Goal: Task Accomplishment & Management: Manage account settings

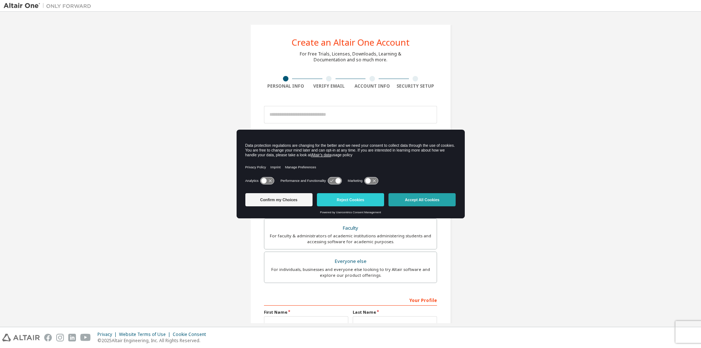
click at [407, 198] on button "Accept All Cookies" at bounding box center [421, 199] width 67 height 13
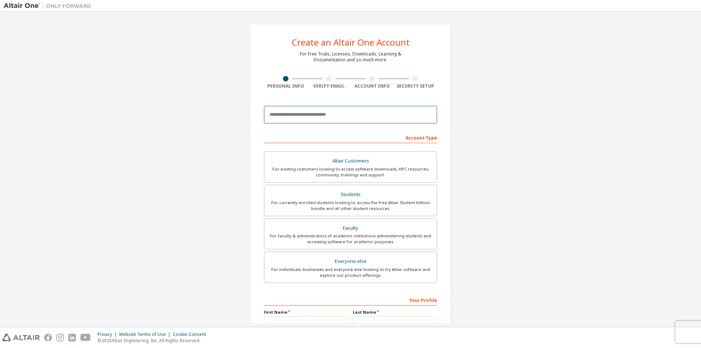
click at [322, 116] on input "email" at bounding box center [350, 115] width 173 height 18
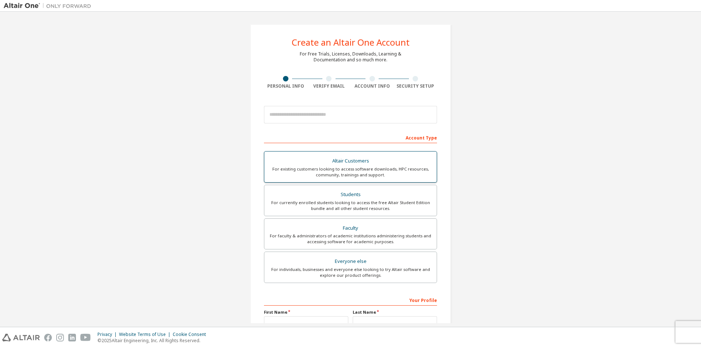
click at [380, 195] on div "Students" at bounding box center [351, 194] width 164 height 10
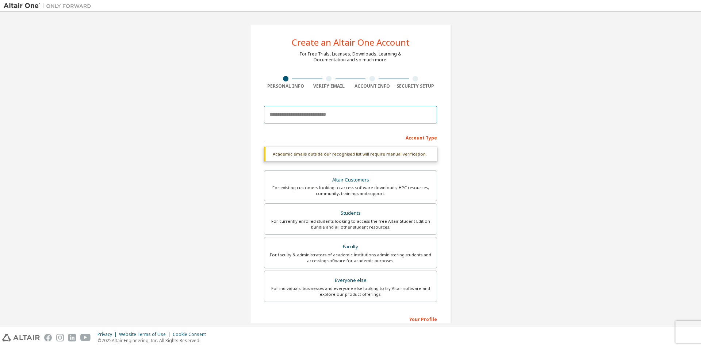
click at [300, 115] on input "email" at bounding box center [350, 115] width 173 height 18
type input "**********"
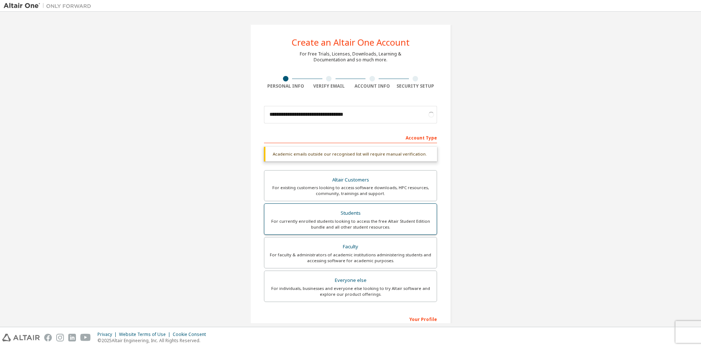
click at [390, 219] on div "For currently enrolled students looking to access the free Altair Student Editi…" at bounding box center [351, 224] width 164 height 12
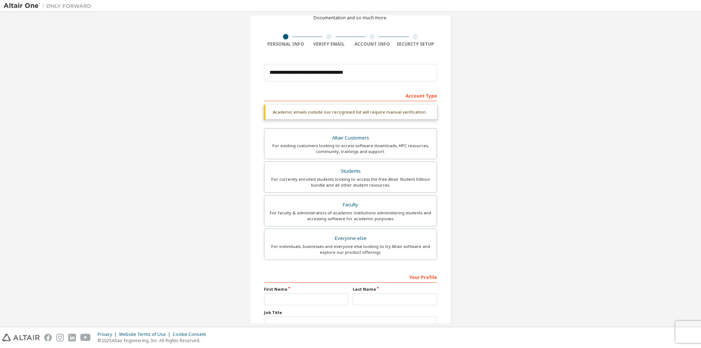
scroll to position [98, 0]
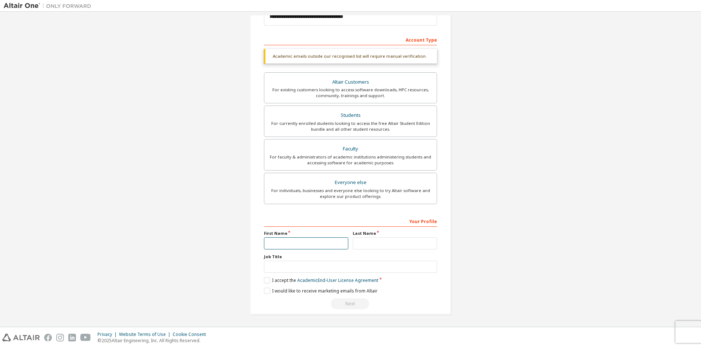
click at [310, 246] on input "text" at bounding box center [306, 243] width 84 height 12
type input "********"
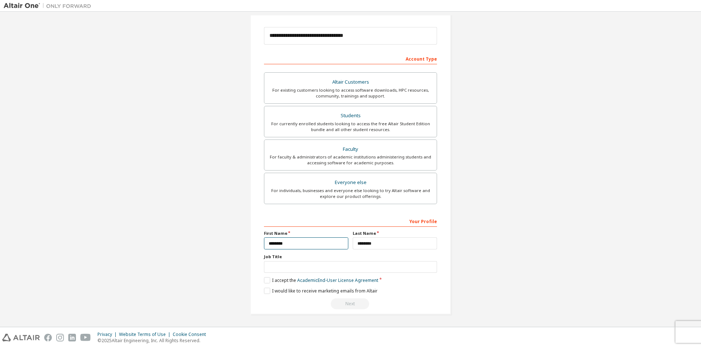
scroll to position [79, 0]
click at [290, 266] on input "text" at bounding box center [350, 267] width 173 height 12
type input "*******"
click at [264, 278] on label "I accept the Academic End-User License Agreement" at bounding box center [321, 280] width 114 height 6
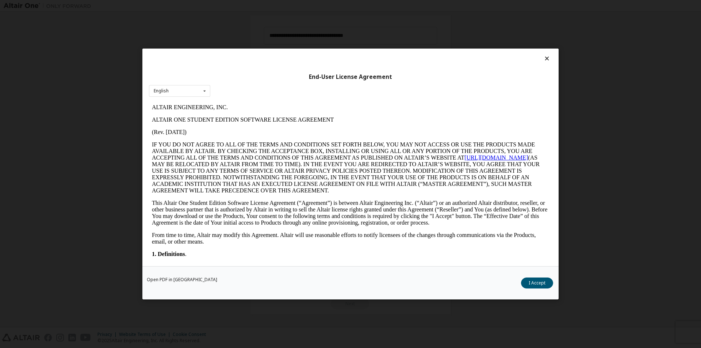
scroll to position [0, 0]
click at [543, 283] on button "I Accept" at bounding box center [537, 282] width 32 height 11
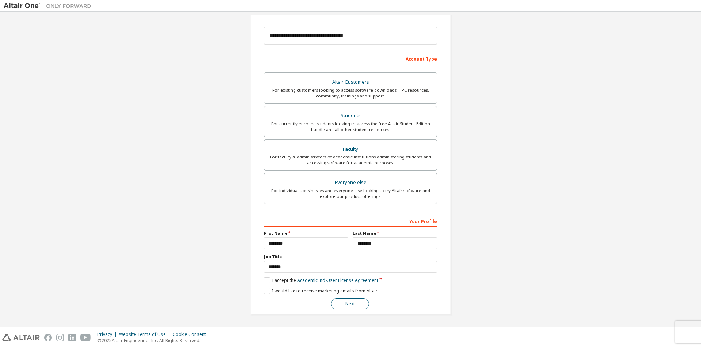
click at [345, 302] on button "Next" at bounding box center [350, 303] width 38 height 11
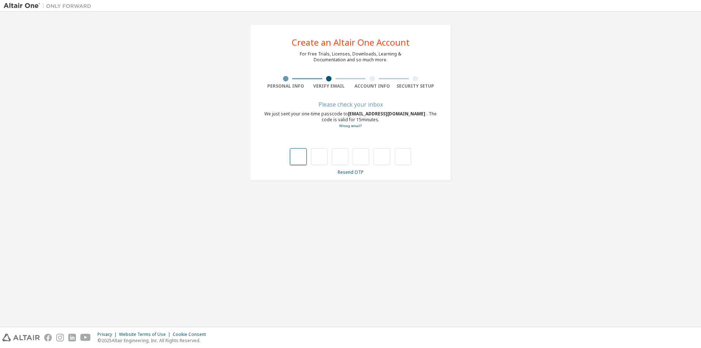
type input "*"
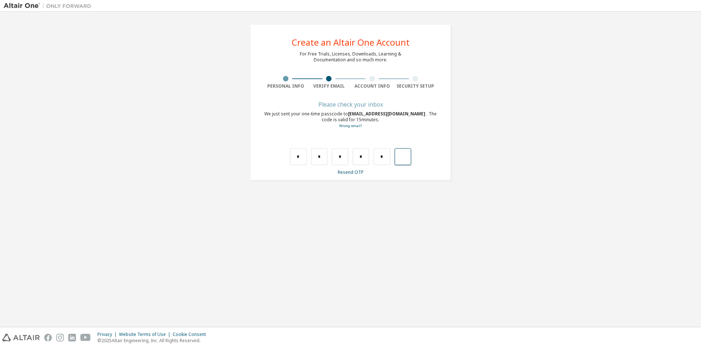
type input "*"
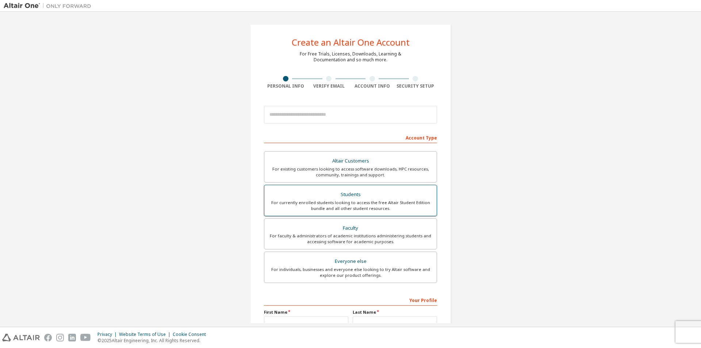
click at [342, 205] on div "For currently enrolled students looking to access the free Altair Student Editi…" at bounding box center [351, 206] width 164 height 12
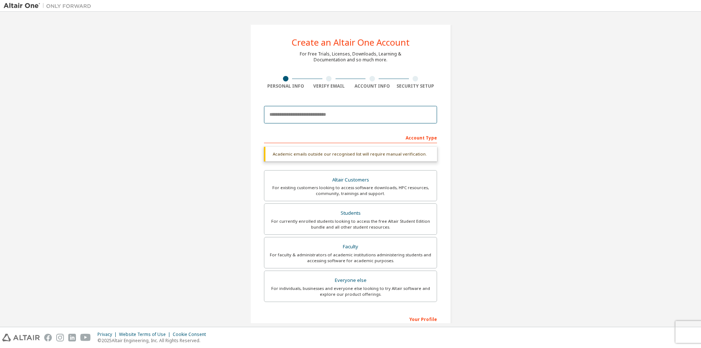
click at [304, 116] on input "email" at bounding box center [350, 115] width 173 height 18
type input "**********"
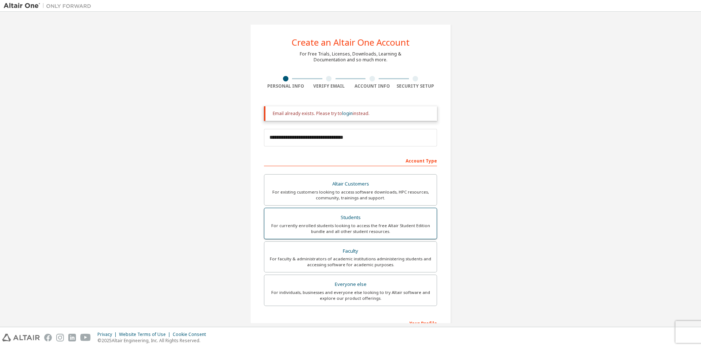
click at [309, 226] on div "For currently enrolled students looking to access the free Altair Student Editi…" at bounding box center [351, 229] width 164 height 12
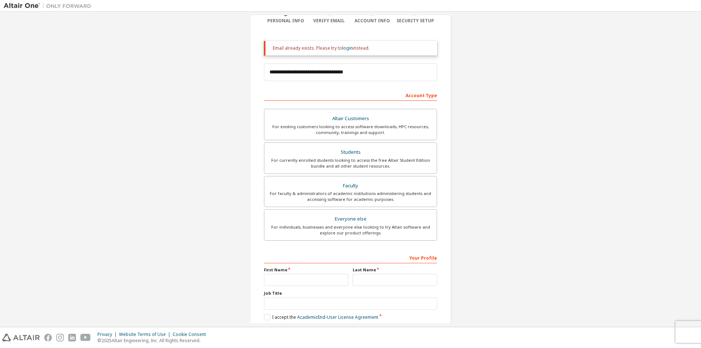
scroll to position [102, 0]
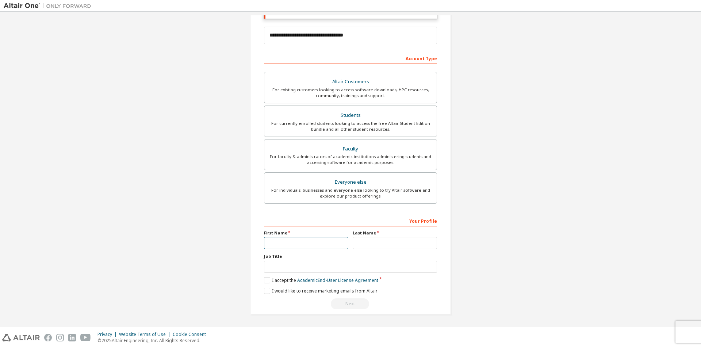
click at [279, 241] on input "text" at bounding box center [306, 243] width 84 height 12
type input "********"
click at [304, 265] on input "text" at bounding box center [350, 267] width 173 height 12
click at [268, 281] on label "I accept the Academic End-User License Agreement" at bounding box center [321, 280] width 114 height 6
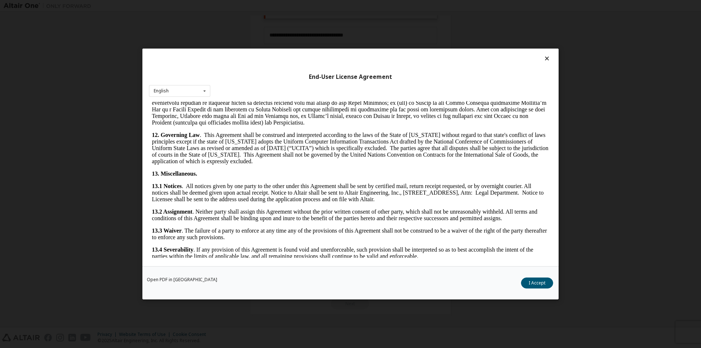
scroll to position [1094, 0]
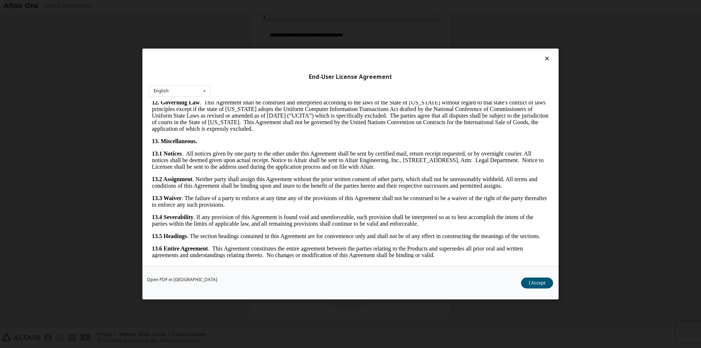
drag, startPoint x: 551, startPoint y: 149, endPoint x: 693, endPoint y: 373, distance: 265.7
click at [537, 280] on button "I Accept" at bounding box center [537, 282] width 32 height 11
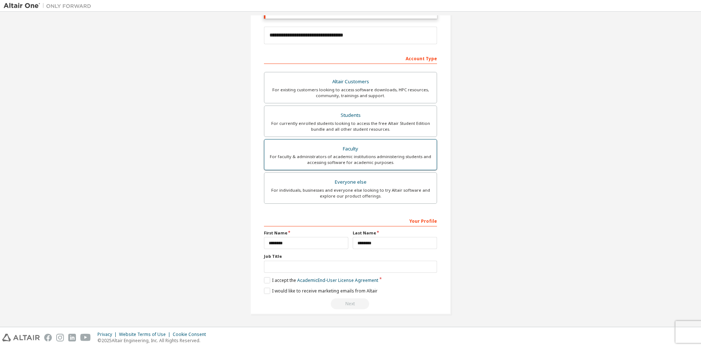
scroll to position [0, 0]
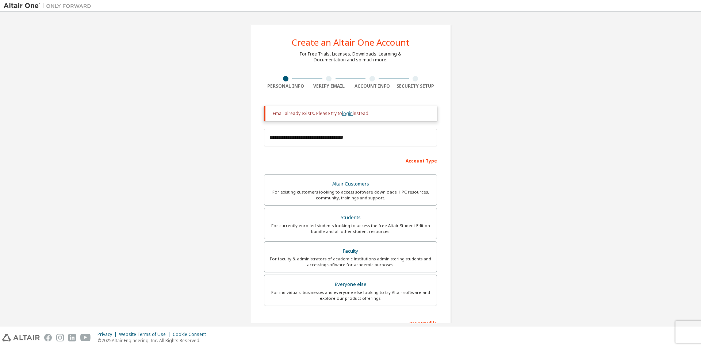
click at [346, 112] on link "login" at bounding box center [347, 113] width 11 height 6
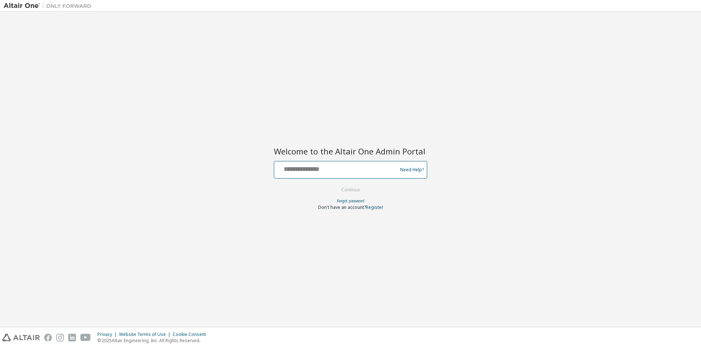
click at [330, 168] on input "text" at bounding box center [336, 168] width 119 height 11
click at [344, 164] on input "text" at bounding box center [336, 168] width 119 height 11
type input "**********"
click at [364, 191] on button "Continue" at bounding box center [351, 189] width 34 height 11
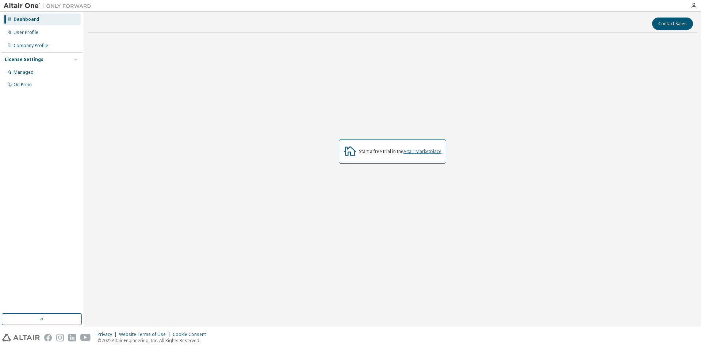
click at [431, 151] on link "Altair Marketplace" at bounding box center [422, 151] width 38 height 6
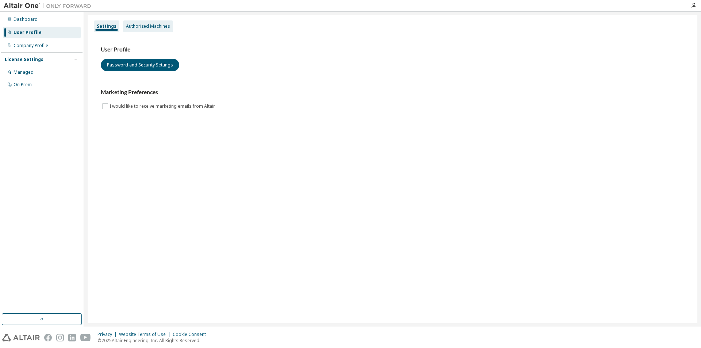
click at [149, 28] on div "Authorized Machines" at bounding box center [148, 26] width 44 height 6
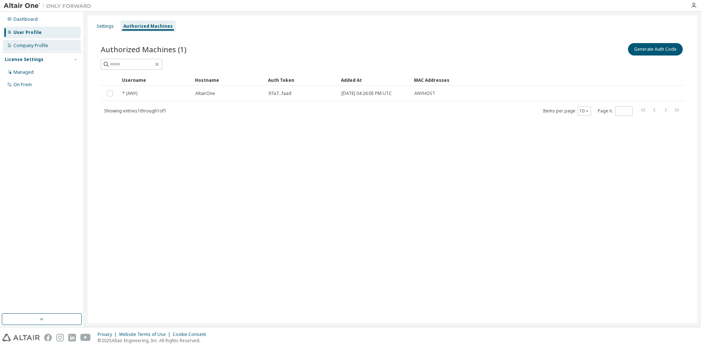
click at [47, 43] on div "Company Profile" at bounding box center [31, 46] width 35 height 6
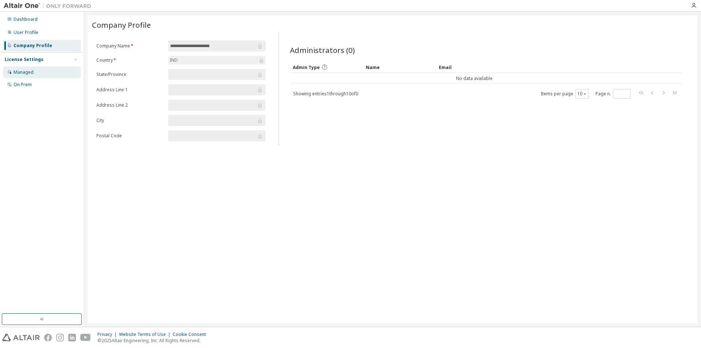
click at [27, 72] on div "Managed" at bounding box center [24, 72] width 20 height 6
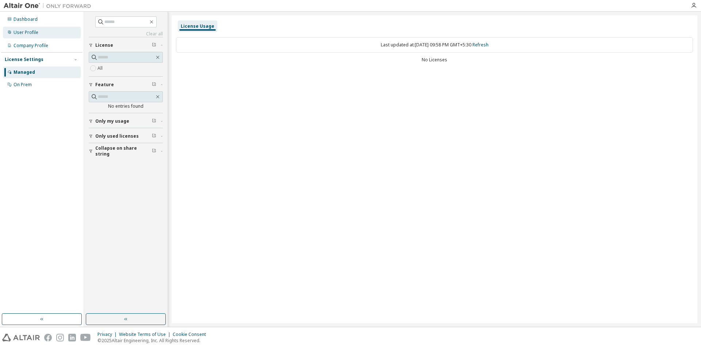
click at [26, 31] on div "User Profile" at bounding box center [26, 33] width 25 height 6
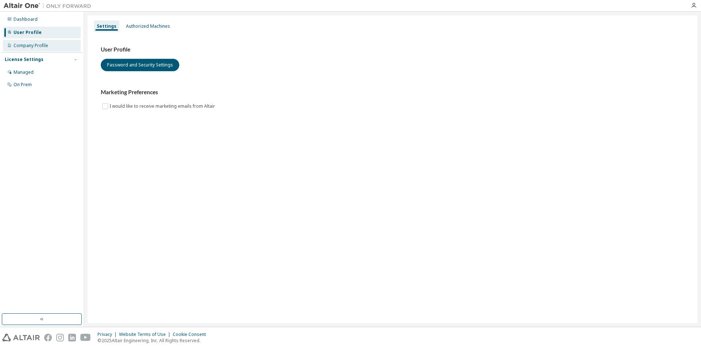
click at [30, 45] on div "Company Profile" at bounding box center [31, 46] width 35 height 6
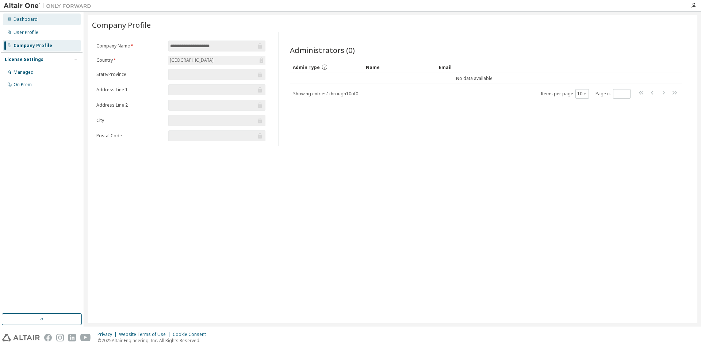
click at [24, 21] on div "Dashboard" at bounding box center [26, 19] width 24 height 6
